Goal: Task Accomplishment & Management: Use online tool/utility

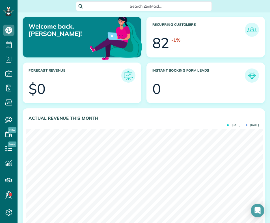
scroll to position [223, 18]
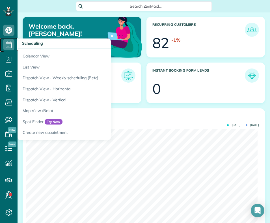
click at [10, 45] on icon at bounding box center [8, 44] width 11 height 11
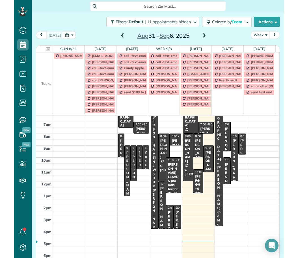
scroll to position [258, 18]
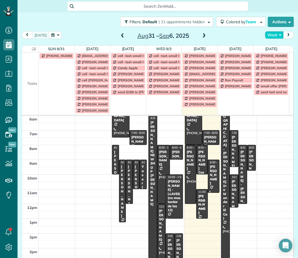
click at [270, 37] on button "Week" at bounding box center [274, 35] width 19 height 8
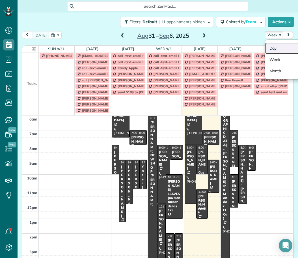
click at [270, 47] on link "Day" at bounding box center [287, 47] width 45 height 11
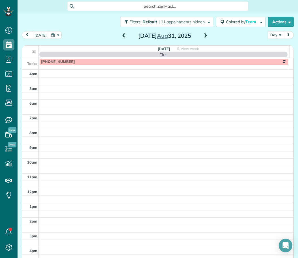
scroll to position [40, 0]
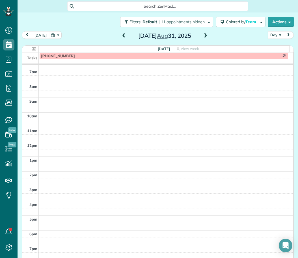
click at [40, 38] on button "today" at bounding box center [40, 35] width 17 height 8
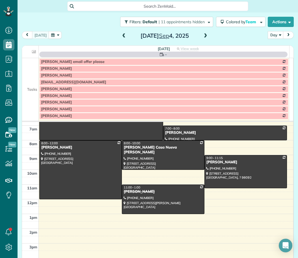
scroll to position [44, 0]
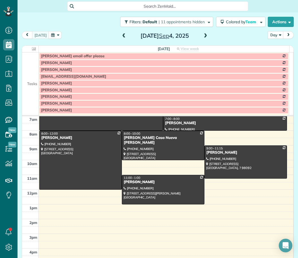
click at [203, 37] on span at bounding box center [206, 35] width 6 height 5
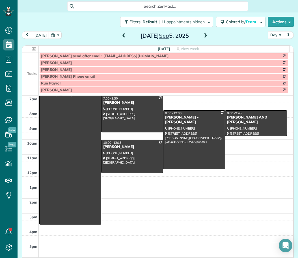
click at [27, 57] on td at bounding box center [30, 55] width 17 height 7
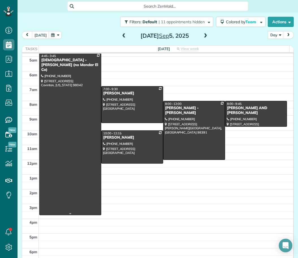
scroll to position [0, 0]
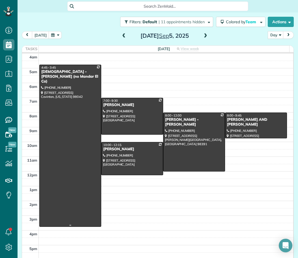
click at [63, 113] on div at bounding box center [70, 145] width 61 height 161
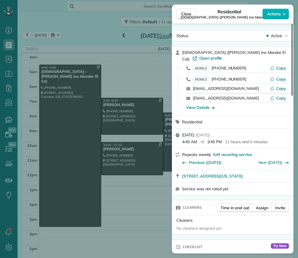
drag, startPoint x: 182, startPoint y: 177, endPoint x: 278, endPoint y: 179, distance: 96.3
click at [270, 179] on div "26223 164th AVE SE Covinton Washington 98042" at bounding box center [233, 176] width 122 height 12
click at [270, 66] on span "Copy" at bounding box center [282, 67] width 10 height 5
click at [207, 110] on div "View Details" at bounding box center [200, 107] width 29 height 6
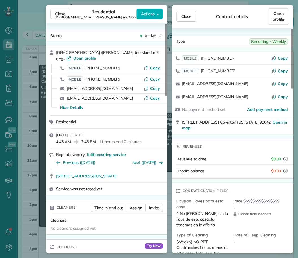
scroll to position [57, 0]
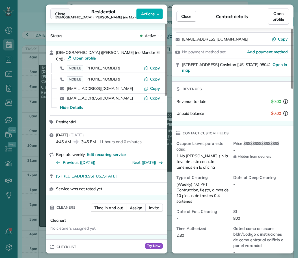
click at [65, 14] on span "Close" at bounding box center [60, 14] width 10 height 6
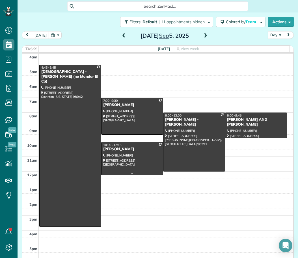
click at [152, 160] on div at bounding box center [132, 158] width 61 height 33
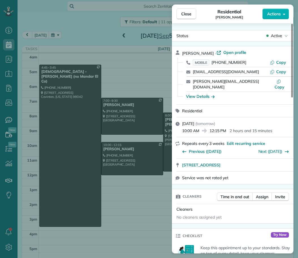
click at [270, 67] on div "MOBILE (206) 853-6151 Copy" at bounding box center [236, 62] width 108 height 9
click at [270, 63] on span "Copy" at bounding box center [282, 62] width 10 height 5
drag, startPoint x: 180, startPoint y: 160, endPoint x: 247, endPoint y: 160, distance: 67.6
click at [247, 160] on div "322 19th AVE Kirkland WA 98033 Open in maps Open in maps" at bounding box center [233, 165] width 122 height 12
click at [202, 93] on div "View Details" at bounding box center [200, 96] width 29 height 6
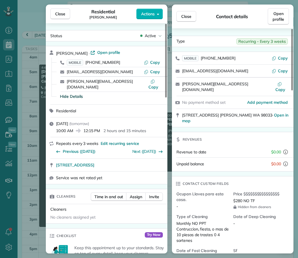
scroll to position [85, 0]
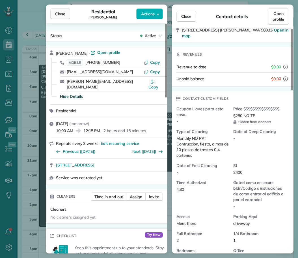
click at [65, 12] on button "Close" at bounding box center [60, 13] width 20 height 11
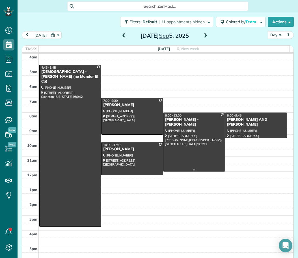
click at [203, 142] on div at bounding box center [194, 142] width 61 height 58
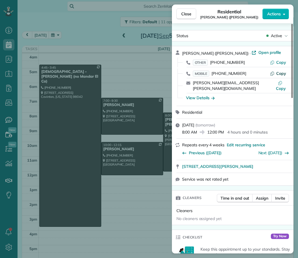
click at [270, 74] on span "Copy" at bounding box center [282, 73] width 10 height 5
drag, startPoint x: 181, startPoint y: 162, endPoint x: 265, endPoint y: 163, distance: 83.5
click at [265, 162] on div "10617 189th Ave E Bonney Lake wa 98391 Open in maps Open in maps" at bounding box center [233, 166] width 122 height 12
click at [189, 95] on div "View Details" at bounding box center [200, 98] width 29 height 6
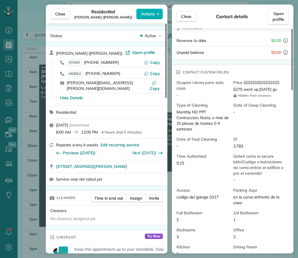
scroll to position [113, 0]
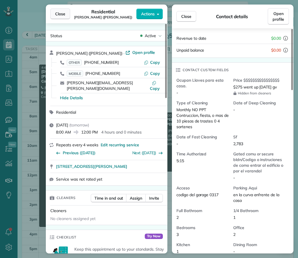
click at [64, 12] on span "Close" at bounding box center [60, 14] width 10 height 6
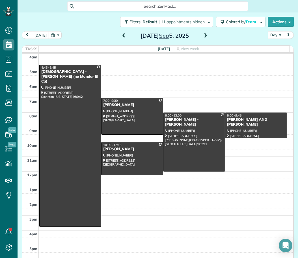
click at [267, 129] on div at bounding box center [256, 125] width 61 height 25
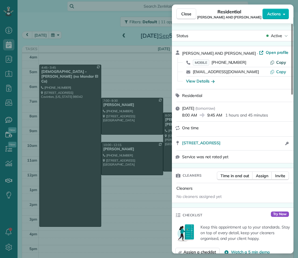
click at [270, 63] on span "Copy" at bounding box center [282, 62] width 10 height 5
drag, startPoint x: 179, startPoint y: 144, endPoint x: 269, endPoint y: 147, distance: 90.0
click at [269, 146] on div "16308 SE 254TH ST COVINGTON WA 98042 Open access information" at bounding box center [233, 143] width 122 height 14
click at [209, 80] on div "View Details" at bounding box center [200, 81] width 29 height 6
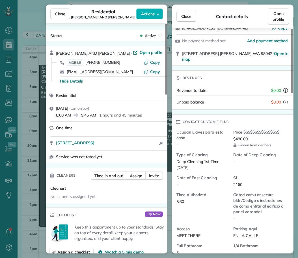
scroll to position [57, 0]
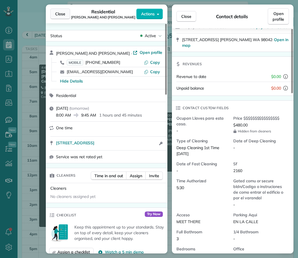
click at [66, 14] on button "Close" at bounding box center [60, 13] width 20 height 11
